Goal: Find specific fact: Find specific page/section

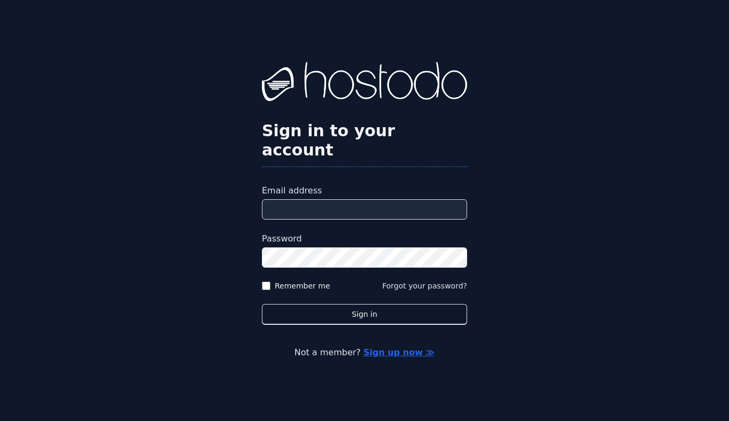
click at [334, 199] on input "Email address" at bounding box center [364, 209] width 205 height 20
type input "**********"
click at [307, 281] on label "Remember me" at bounding box center [303, 286] width 56 height 11
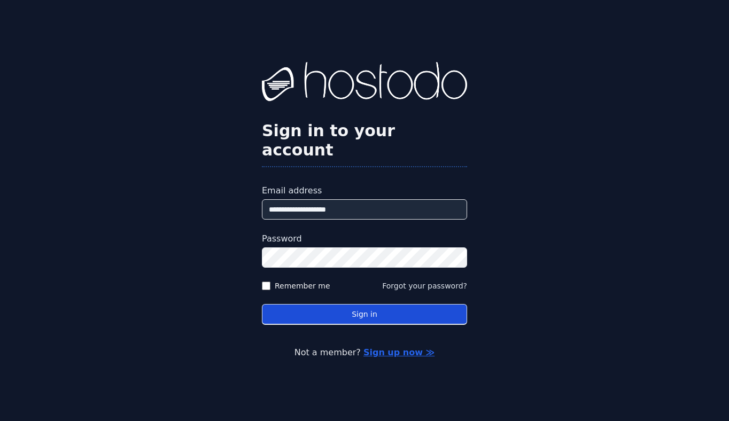
click at [329, 305] on button "Sign in" at bounding box center [364, 314] width 205 height 21
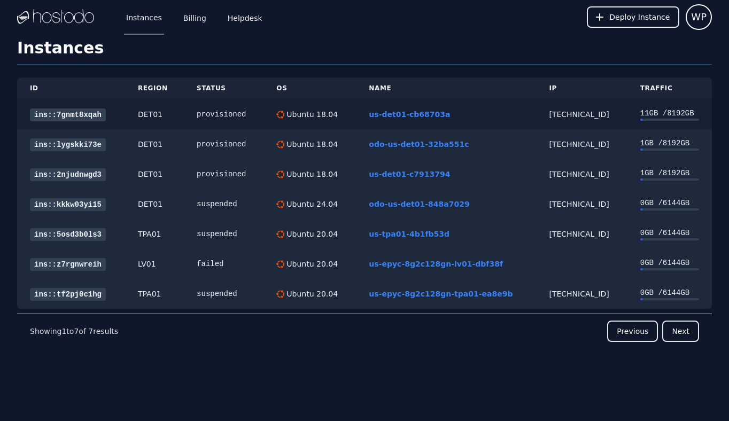
click at [561, 112] on div "[TECHNICAL_ID]" at bounding box center [581, 114] width 65 height 11
copy div "[TECHNICAL_ID]"
click at [563, 140] on div "[TECHNICAL_ID]" at bounding box center [581, 144] width 65 height 11
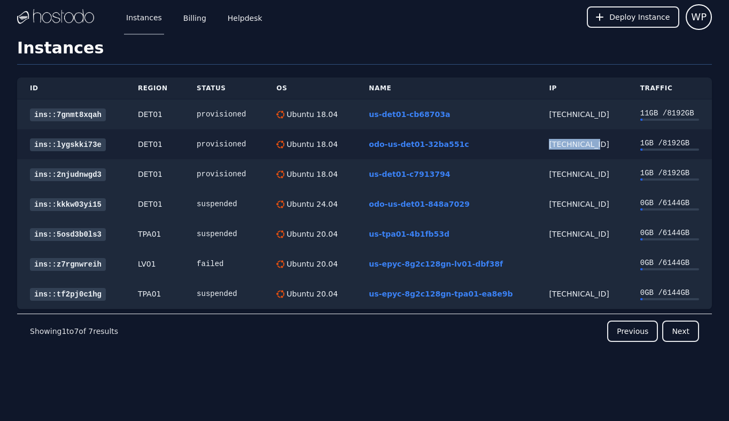
copy div "[TECHNICAL_ID]"
click at [565, 174] on div "[TECHNICAL_ID]" at bounding box center [581, 174] width 65 height 11
copy div "[TECHNICAL_ID]"
click at [569, 196] on td "[TECHNICAL_ID]" at bounding box center [581, 204] width 91 height 30
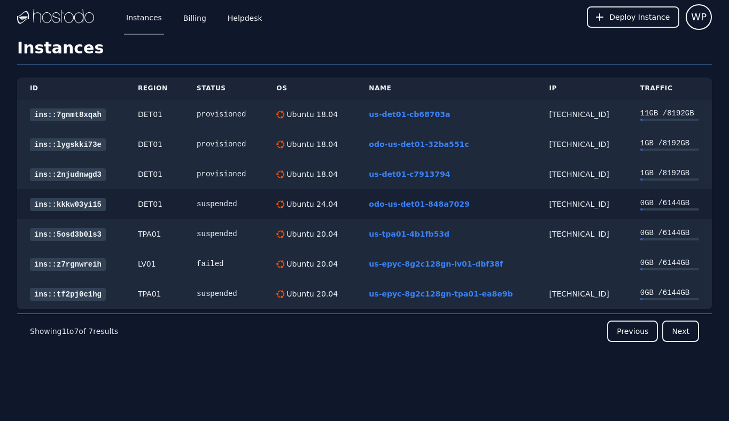
click at [573, 203] on div "[TECHNICAL_ID]" at bounding box center [581, 204] width 65 height 11
copy div "[TECHNICAL_ID]"
click at [241, 178] on div "provisioned" at bounding box center [224, 174] width 54 height 11
click at [564, 175] on div "[TECHNICAL_ID]" at bounding box center [581, 174] width 65 height 11
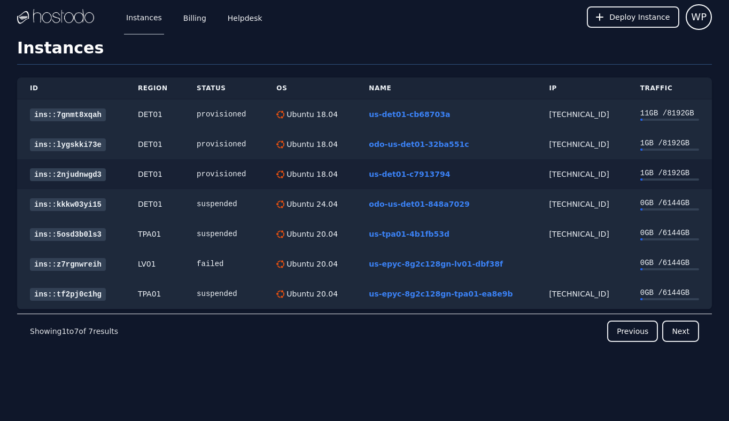
click at [564, 175] on div "[TECHNICAL_ID]" at bounding box center [581, 174] width 65 height 11
copy div "[TECHNICAL_ID]"
